Goal: Transaction & Acquisition: Book appointment/travel/reservation

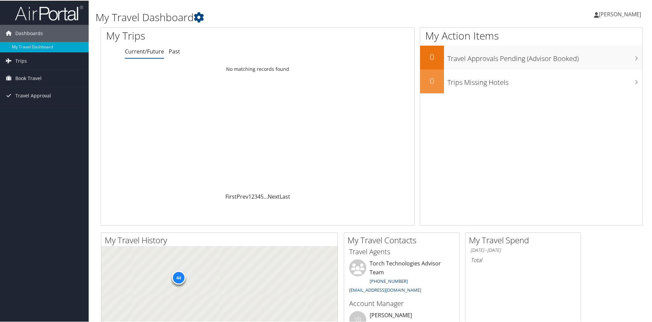
drag, startPoint x: 0, startPoint y: 0, endPoint x: 208, endPoint y: 21, distance: 208.8
click at [208, 21] on h1 "My Travel Dashboard" at bounding box center [279, 17] width 368 height 14
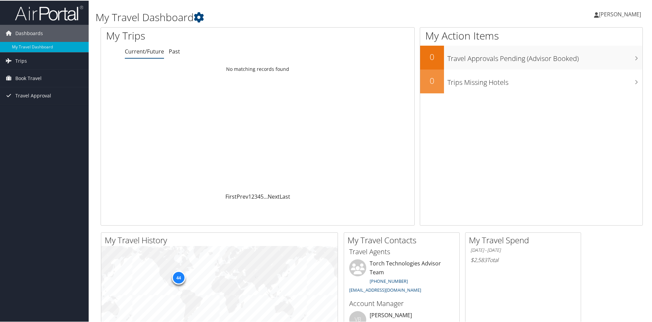
click at [313, 39] on div at bounding box center [257, 36] width 313 height 18
click at [303, 37] on div at bounding box center [257, 36] width 313 height 18
drag, startPoint x: 295, startPoint y: 36, endPoint x: 291, endPoint y: 35, distance: 5.1
click at [291, 35] on div at bounding box center [257, 36] width 313 height 18
click at [270, 30] on h1 "My Trips" at bounding box center [192, 35] width 173 height 14
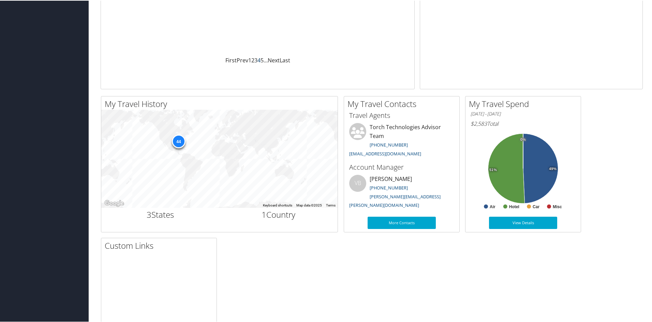
drag, startPoint x: 264, startPoint y: 63, endPoint x: 257, endPoint y: 57, distance: 9.0
click at [264, 63] on span "…" at bounding box center [266, 60] width 4 height 8
drag, startPoint x: 257, startPoint y: 57, endPoint x: 244, endPoint y: 91, distance: 36.6
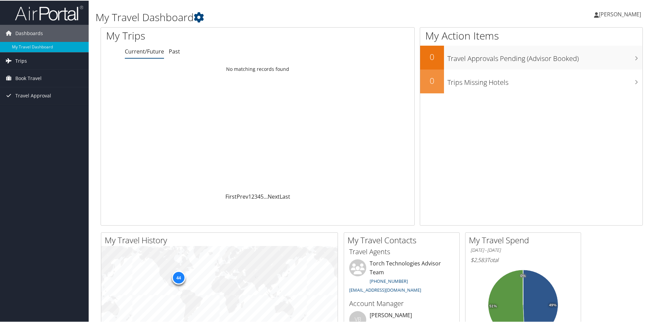
click at [39, 64] on link "Trips" at bounding box center [44, 60] width 89 height 17
click at [30, 105] on span "Book Travel" at bounding box center [28, 108] width 26 height 17
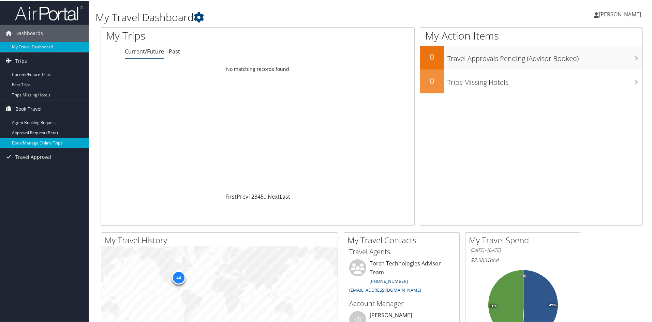
click at [40, 141] on link "Book/Manage Online Trips" at bounding box center [44, 142] width 89 height 10
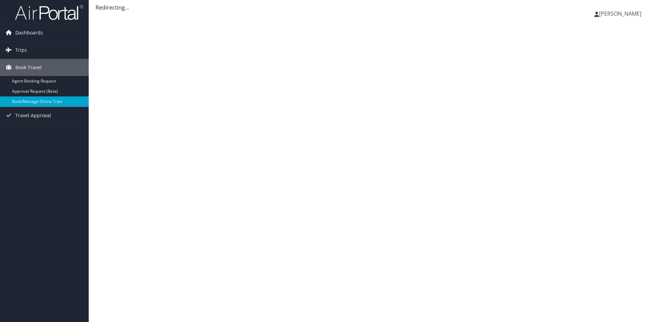
click at [243, 85] on div "[PERSON_NAME] [PERSON_NAME] My Settings Travel Agency Contacts View Travel Prof…" at bounding box center [372, 161] width 566 height 322
click at [208, 63] on div "Colin Stewart Colin Stewart My Settings Travel Agency Contacts View Travel Prof…" at bounding box center [372, 161] width 566 height 322
click at [198, 56] on div "Colin Stewart Colin Stewart My Settings Travel Agency Contacts View Travel Prof…" at bounding box center [372, 161] width 566 height 322
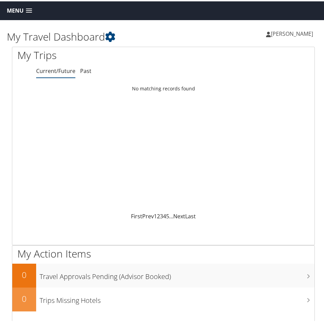
click at [197, 99] on div "Loading... No matching records found" at bounding box center [163, 146] width 302 height 130
drag, startPoint x: 183, startPoint y: 97, endPoint x: 180, endPoint y: 101, distance: 4.6
click at [183, 97] on div "Loading... No matching records found" at bounding box center [163, 146] width 302 height 130
click at [89, 119] on div "Loading... No matching records found" at bounding box center [163, 146] width 302 height 130
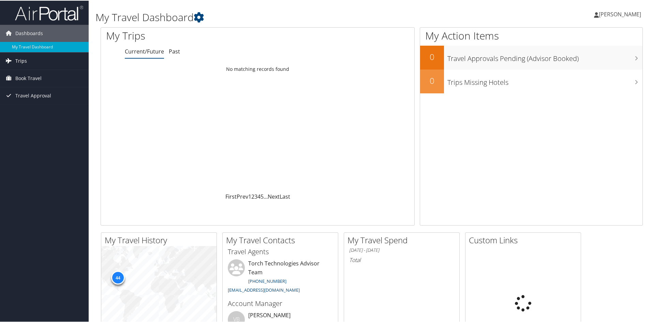
click at [31, 68] on link "Trips" at bounding box center [44, 60] width 89 height 17
click at [34, 80] on link "Past Trips" at bounding box center [44, 84] width 89 height 10
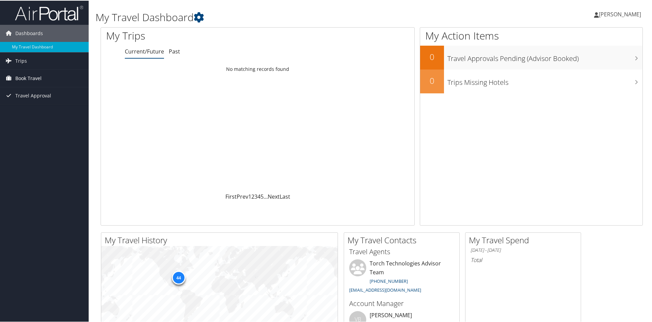
click at [24, 81] on span "Book Travel" at bounding box center [28, 77] width 26 height 17
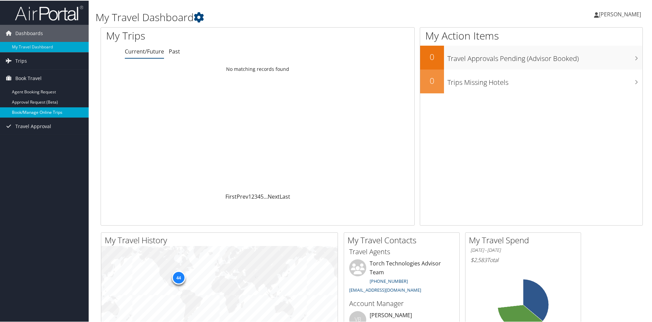
click at [28, 115] on link "Book/Manage Online Trips" at bounding box center [44, 112] width 89 height 10
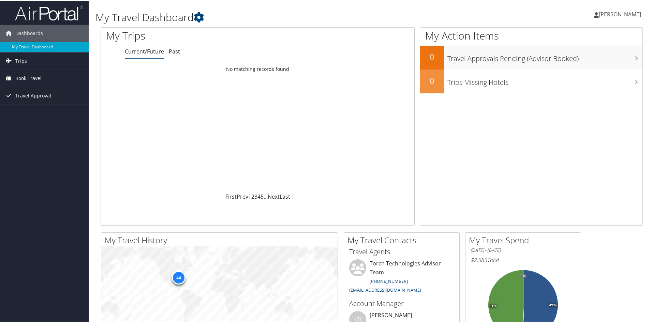
click at [24, 74] on span "Book Travel" at bounding box center [28, 77] width 26 height 17
click at [36, 114] on link "Book/Manage Online Trips" at bounding box center [44, 112] width 89 height 10
